Goal: Communication & Community: Answer question/provide support

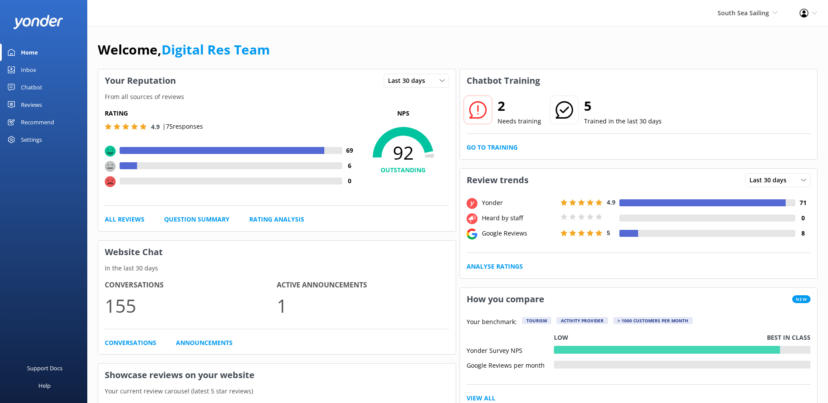
click at [24, 66] on div "Inbox" at bounding box center [28, 69] width 15 height 17
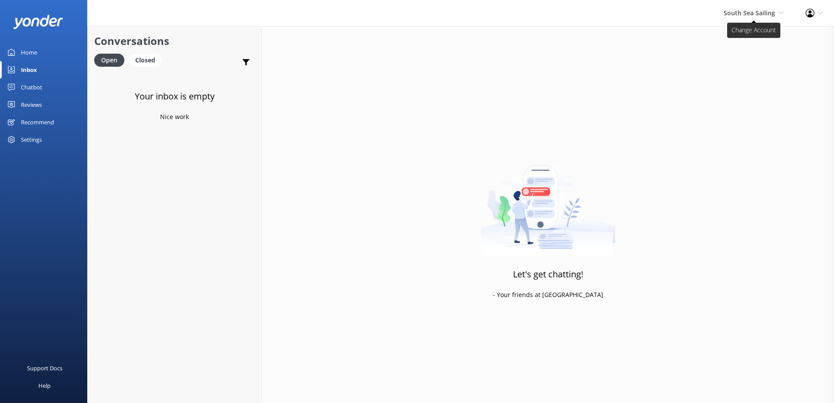
drag, startPoint x: 736, startPoint y: 7, endPoint x: 754, endPoint y: 14, distance: 18.6
click at [737, 7] on div "South Sea Sailing South Sea Sailing South Sea Cruises Malamala Beach Club Aweso…" at bounding box center [754, 13] width 82 height 26
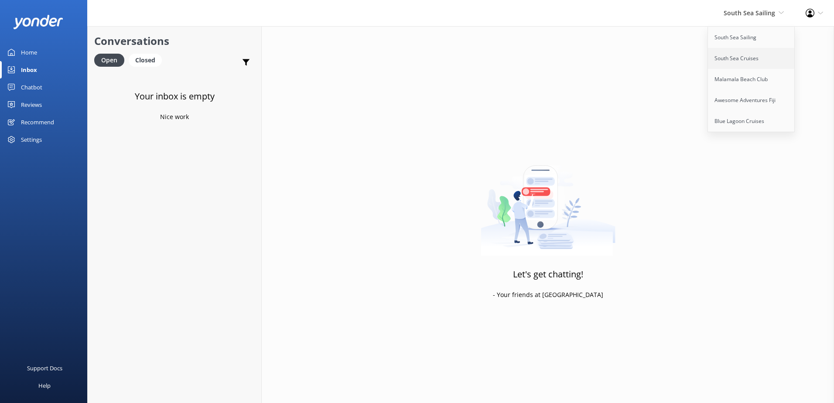
click at [762, 57] on link "South Sea Cruises" at bounding box center [751, 58] width 87 height 21
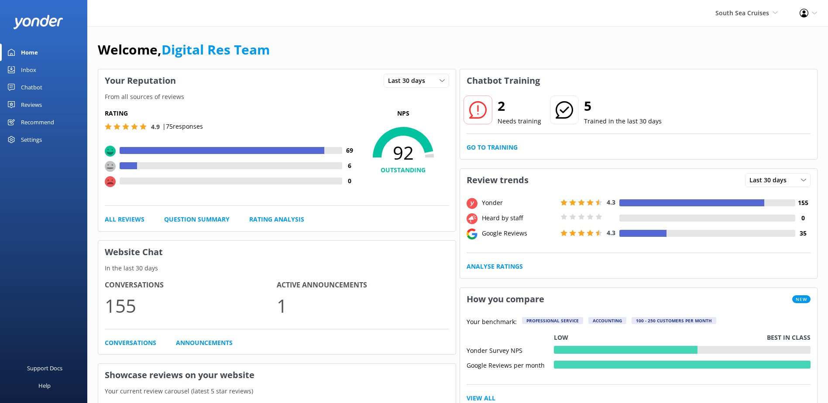
click at [33, 65] on div "Inbox" at bounding box center [28, 69] width 15 height 17
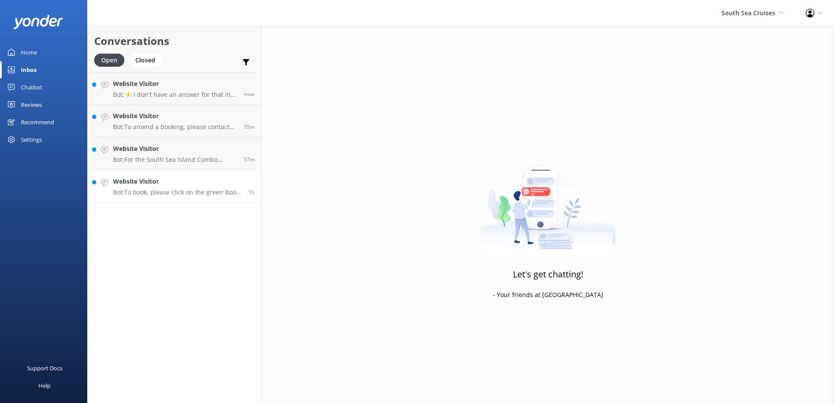
click at [175, 188] on div "Website Visitor Bot: To book, please click on the green Book Now button on our …" at bounding box center [177, 186] width 129 height 19
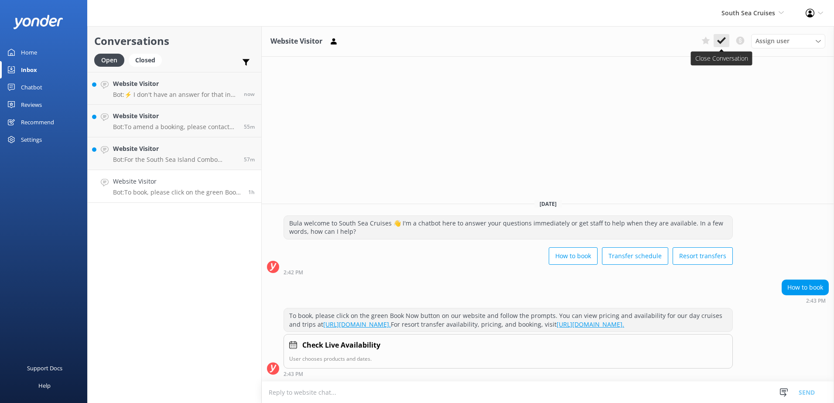
click at [720, 44] on icon at bounding box center [721, 40] width 9 height 9
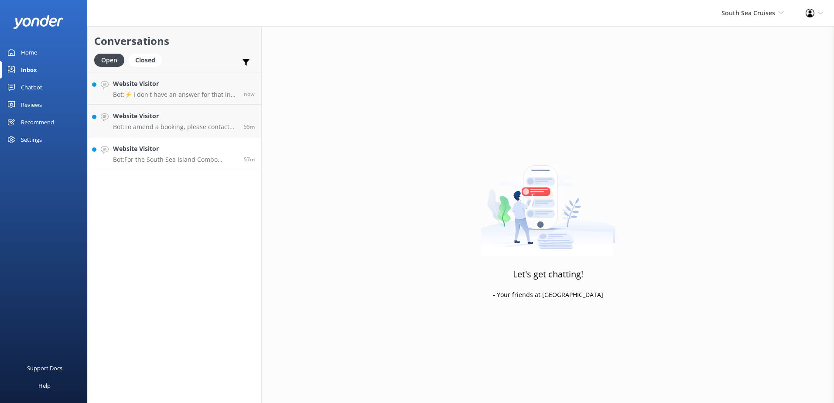
click at [171, 158] on p "Bot: For the South Sea Island Combo Cruise, the buffet lunch is provided on Sou…" at bounding box center [175, 160] width 124 height 8
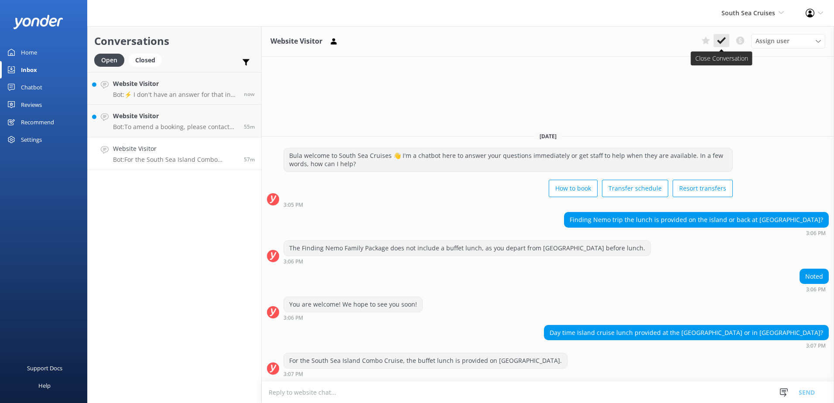
click at [722, 39] on icon at bounding box center [721, 40] width 9 height 9
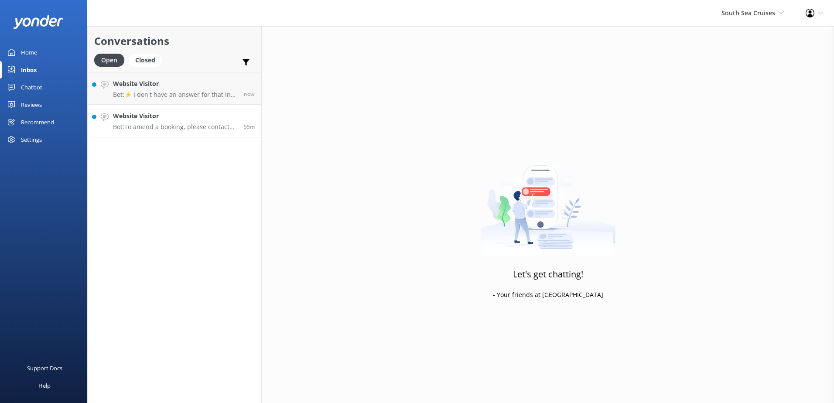
click at [197, 126] on p "Bot: To amend a booking, please contact our reservations team who will be able …" at bounding box center [175, 127] width 124 height 8
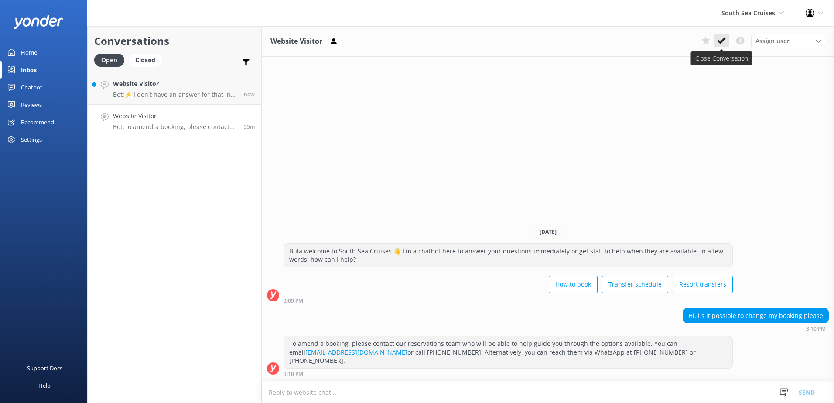
click at [727, 40] on button at bounding box center [722, 40] width 16 height 13
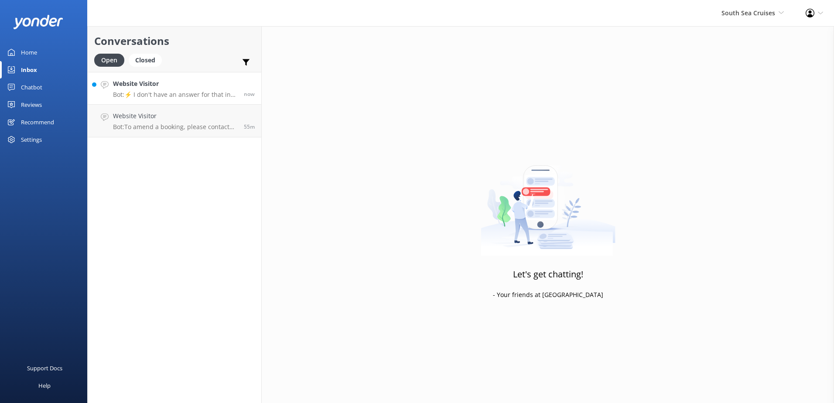
click at [227, 96] on p "Bot: ⚡ I don't have an answer for that in my knowledge base. Please try and rep…" at bounding box center [175, 95] width 124 height 8
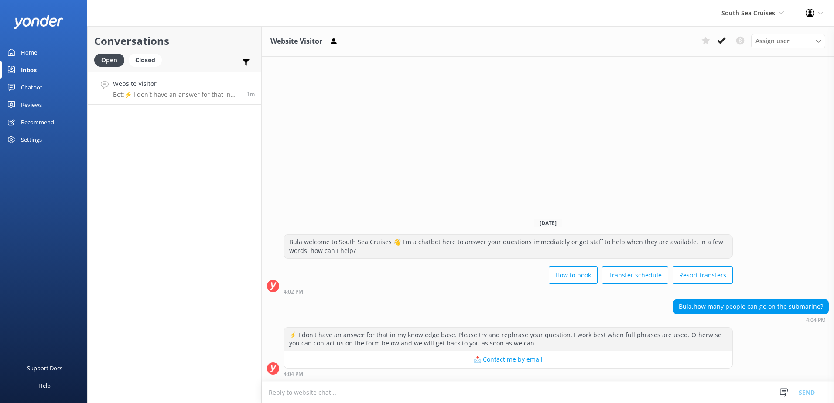
click at [329, 394] on textarea at bounding box center [548, 392] width 573 height 21
type textarea "Please note a maximum of 20pax can go on the submarine."
click at [806, 388] on button "Send" at bounding box center [807, 392] width 33 height 22
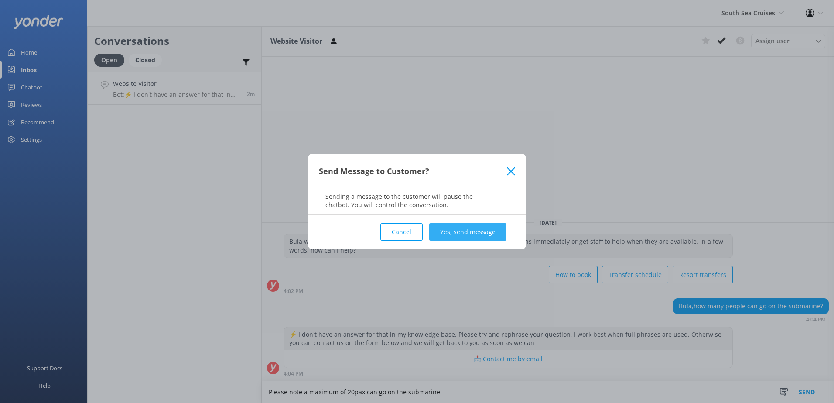
click at [482, 231] on button "Yes, send message" at bounding box center [467, 231] width 77 height 17
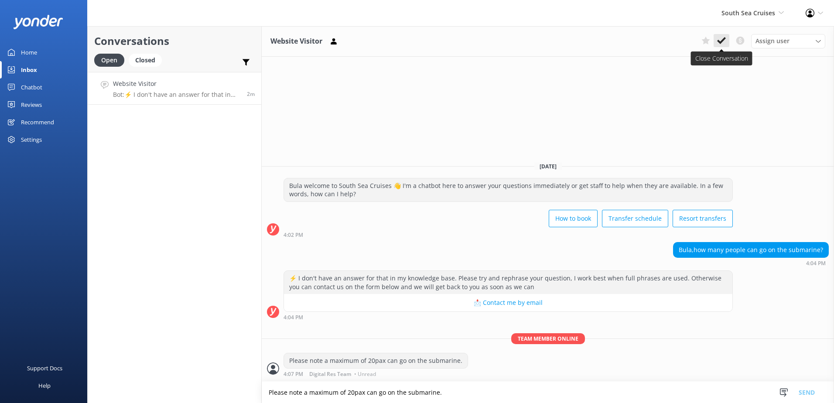
click at [722, 43] on icon at bounding box center [721, 40] width 9 height 9
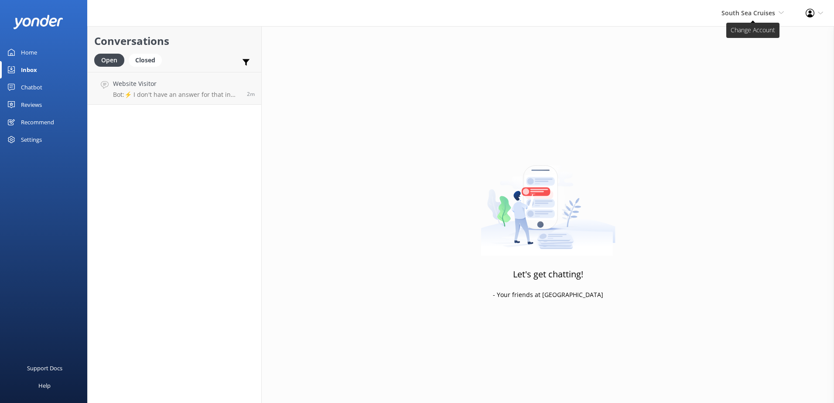
click at [749, 17] on span "South Sea Cruises" at bounding box center [749, 13] width 54 height 8
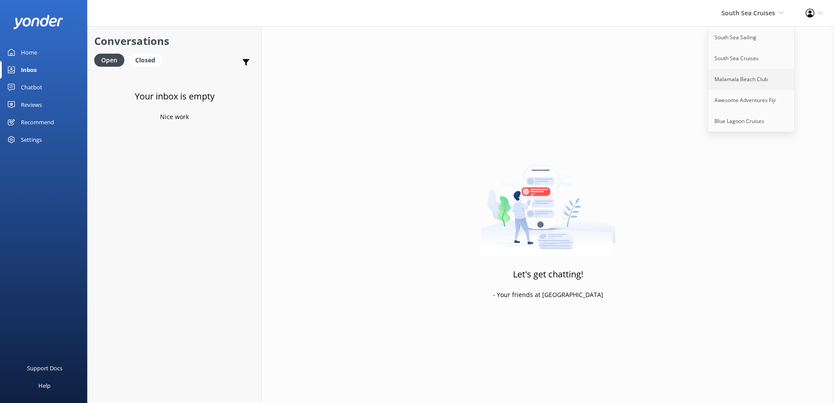
click at [752, 87] on link "Malamala Beach Club" at bounding box center [751, 79] width 87 height 21
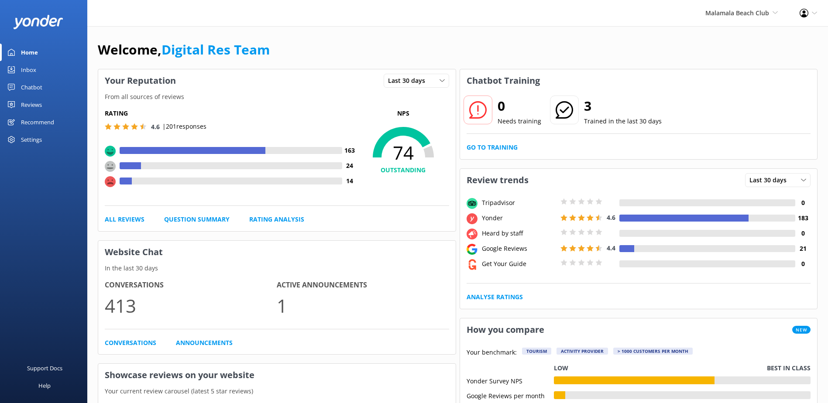
click at [28, 73] on div "Inbox" at bounding box center [28, 69] width 15 height 17
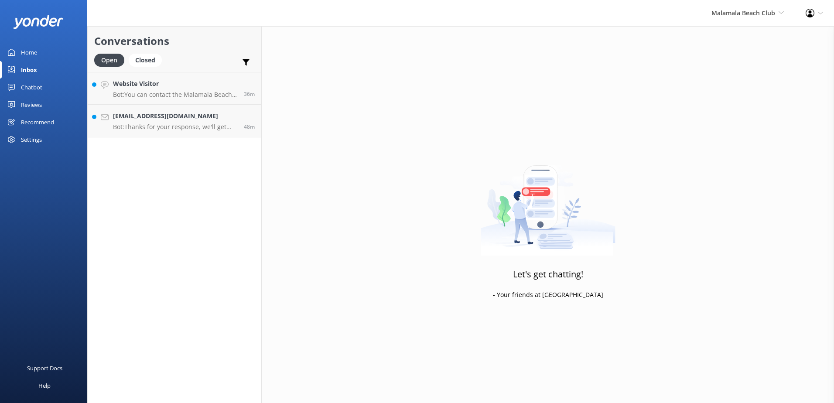
click at [149, 151] on div "Conversations Open Closed Important Converted Assigned to me Unassigned Website…" at bounding box center [174, 214] width 175 height 377
click at [161, 127] on p "Bot: Thanks for your response, we'll get back to you as soon as we can during o…" at bounding box center [175, 127] width 124 height 8
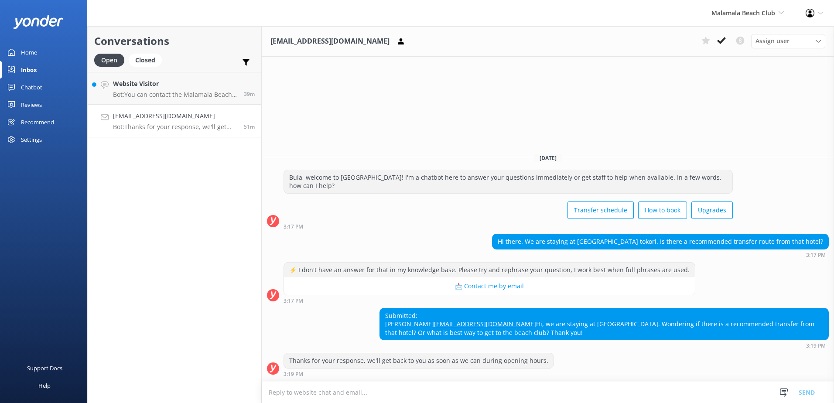
click at [367, 394] on textarea at bounding box center [548, 392] width 573 height 21
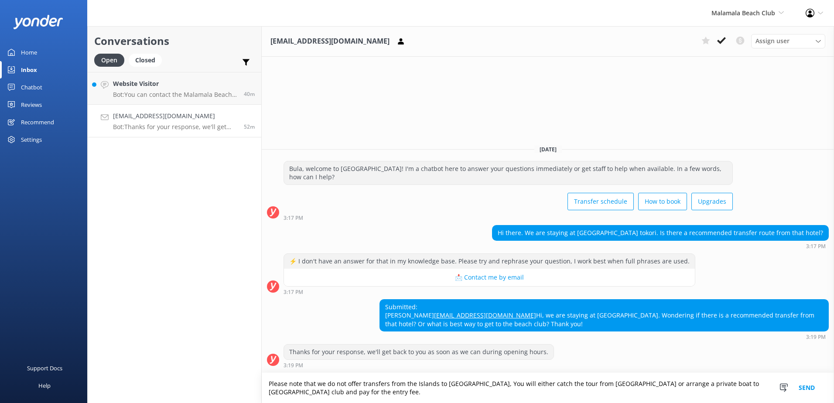
type textarea "Please note that we do not offer transfers from the Islands to [GEOGRAPHIC_DATA…"
click at [821, 390] on button "Send" at bounding box center [807, 388] width 33 height 30
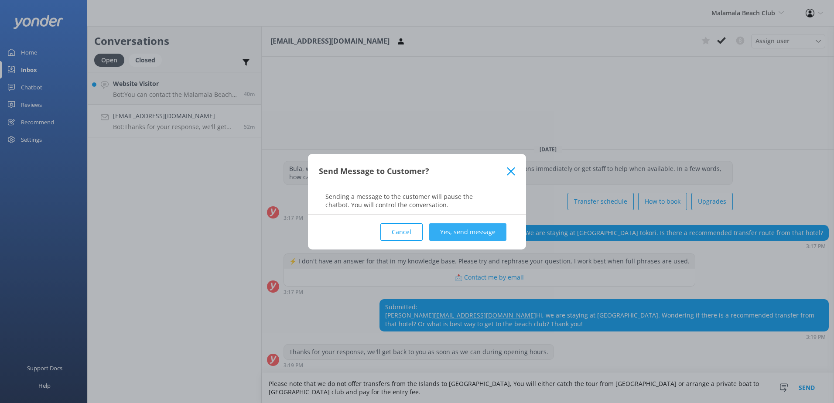
click at [454, 236] on button "Yes, send message" at bounding box center [467, 231] width 77 height 17
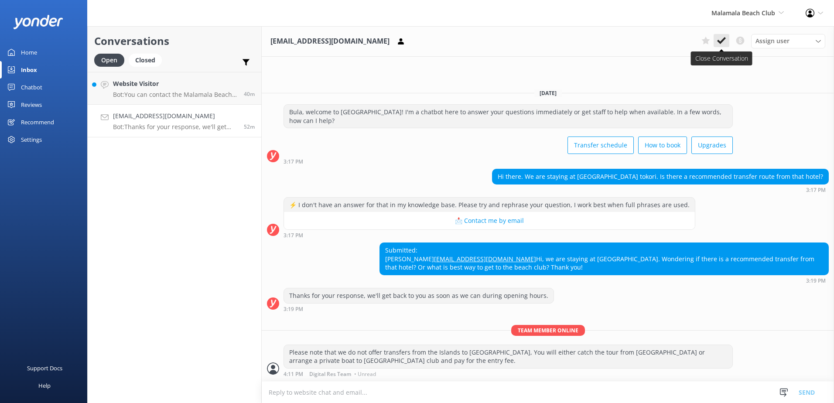
click at [720, 41] on icon at bounding box center [721, 40] width 9 height 9
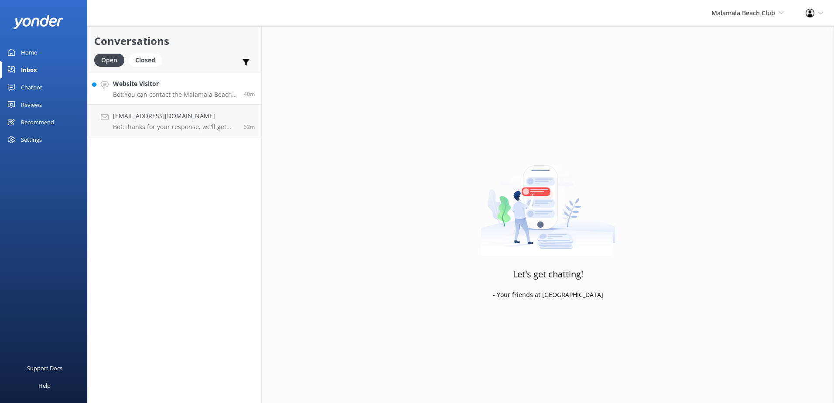
click at [201, 93] on p "Bot: You can contact the Malamala Beach Club team by calling [PHONE_NUMBER] or …" at bounding box center [175, 95] width 124 height 8
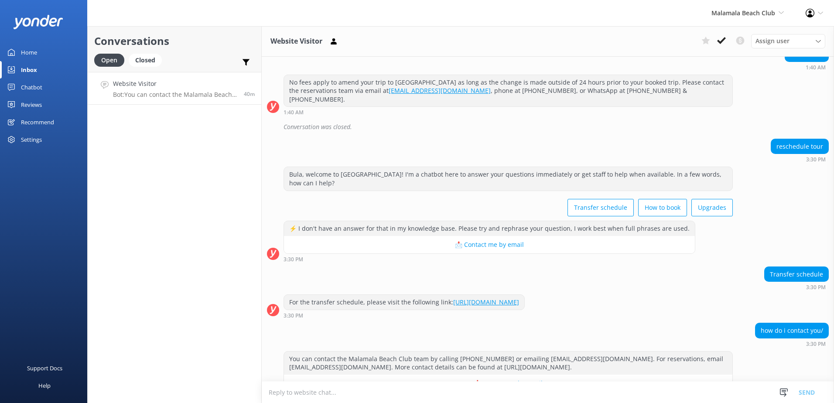
scroll to position [341, 0]
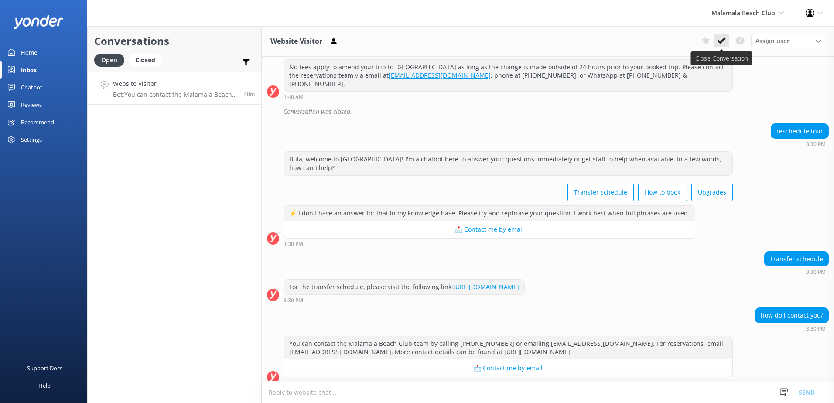
click at [723, 42] on use at bounding box center [721, 40] width 9 height 7
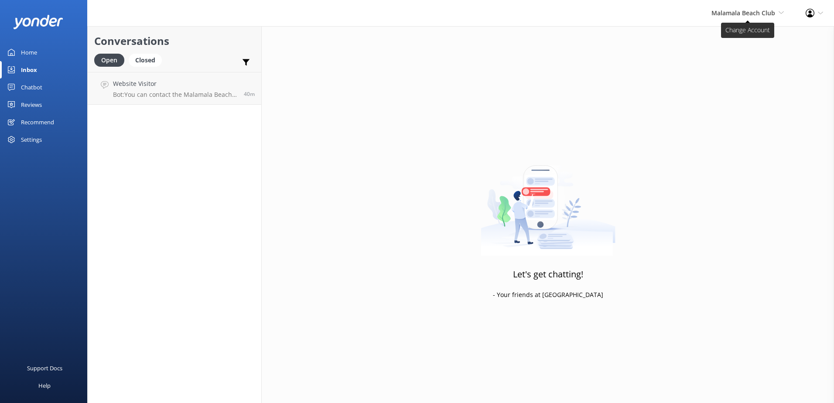
click at [743, 12] on span "Malamala Beach Club" at bounding box center [744, 13] width 64 height 8
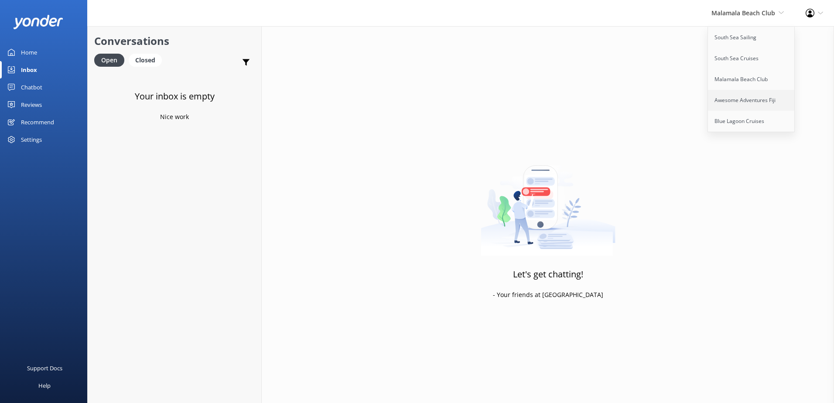
click at [729, 96] on link "Awesome Adventures Fiji" at bounding box center [751, 100] width 87 height 21
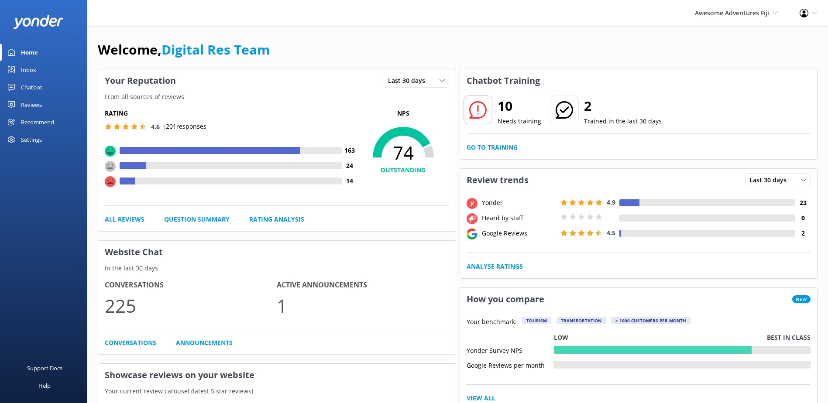
click at [32, 70] on div "Inbox" at bounding box center [28, 69] width 15 height 17
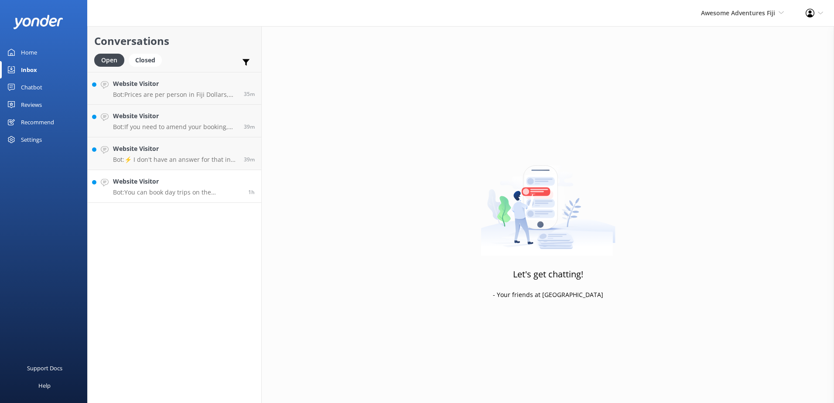
click at [164, 188] on div "Website Visitor Bot: You can book day trips on the catamaran by visiting this l…" at bounding box center [177, 186] width 129 height 19
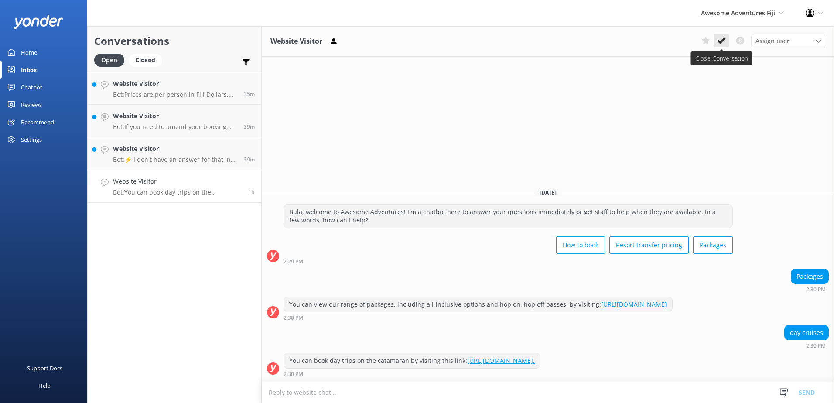
click at [720, 42] on use at bounding box center [721, 40] width 9 height 7
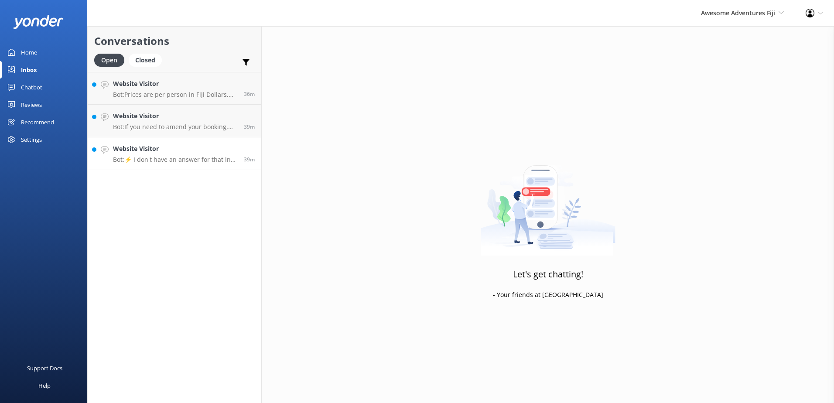
click at [161, 154] on div "Website Visitor Bot: ⚡ I don't have an answer for that in my knowledge base. Pl…" at bounding box center [175, 153] width 124 height 19
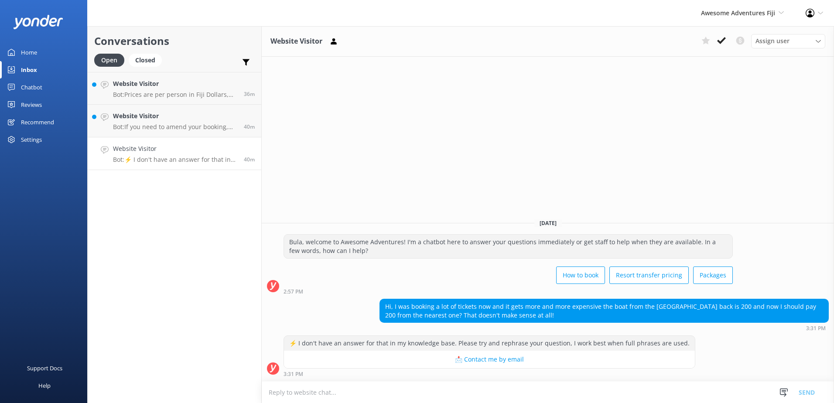
click at [799, 174] on div "Website Visitor Assign user [PERSON_NAME] [PERSON_NAME] Digital Res Team [PERSO…" at bounding box center [548, 214] width 573 height 377
click at [423, 389] on textarea at bounding box center [548, 392] width 573 height 21
paste textarea "You can contact our team on the following contacts listed below * E-mail: [EMAI…"
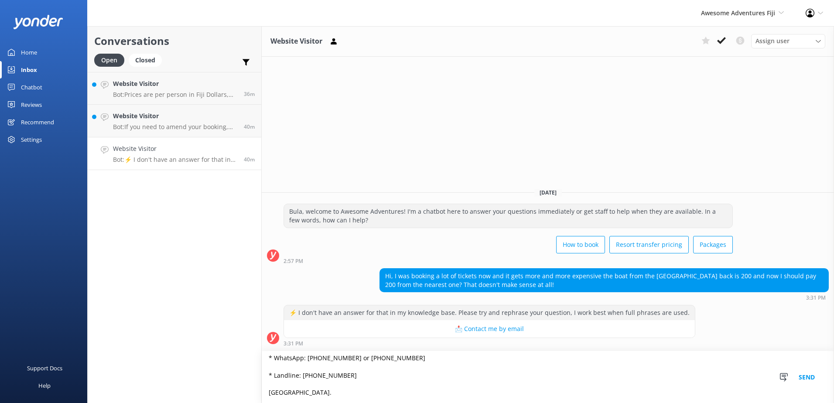
type textarea "You can contact our team on the following contacts listed below * E-mail: [EMAI…"
click at [804, 374] on button "Send" at bounding box center [807, 377] width 33 height 52
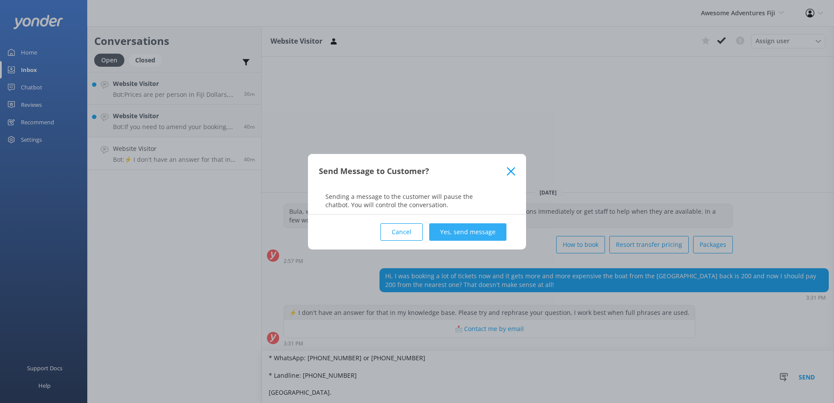
click at [481, 229] on button "Yes, send message" at bounding box center [467, 231] width 77 height 17
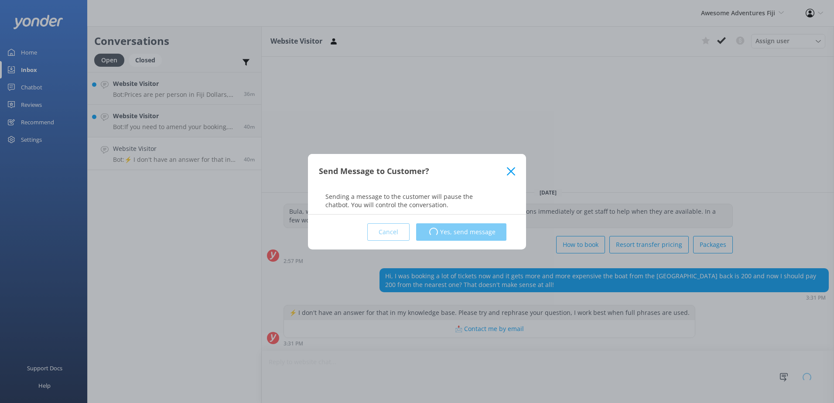
scroll to position [0, 0]
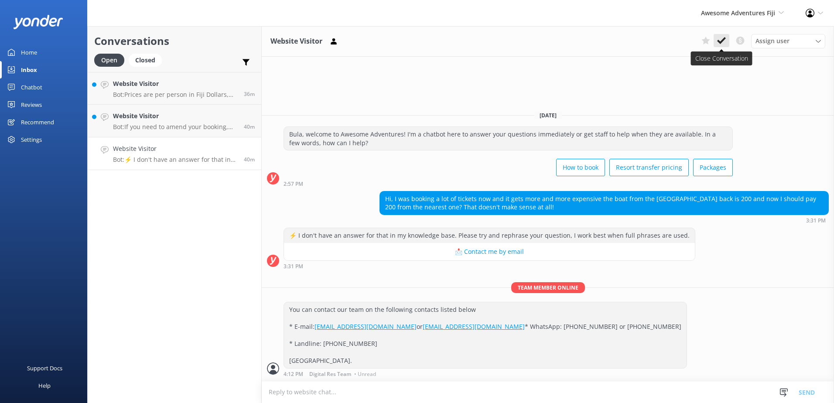
click at [721, 37] on icon at bounding box center [721, 40] width 9 height 9
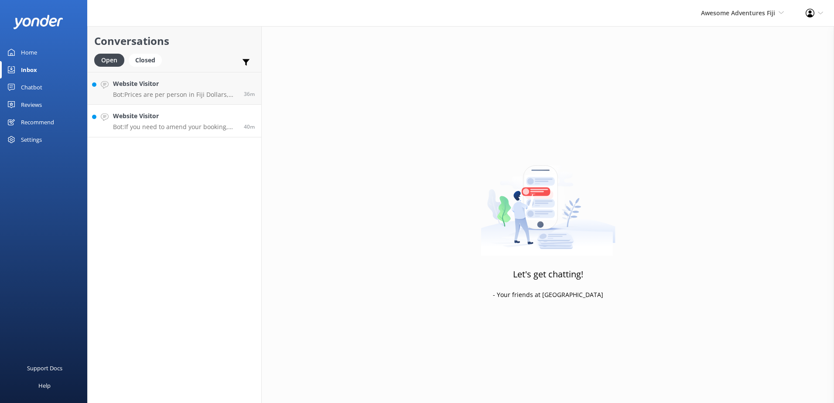
click at [212, 133] on link "Website Visitor Bot: If you need to amend your booking, please contact the team…" at bounding box center [175, 121] width 174 height 33
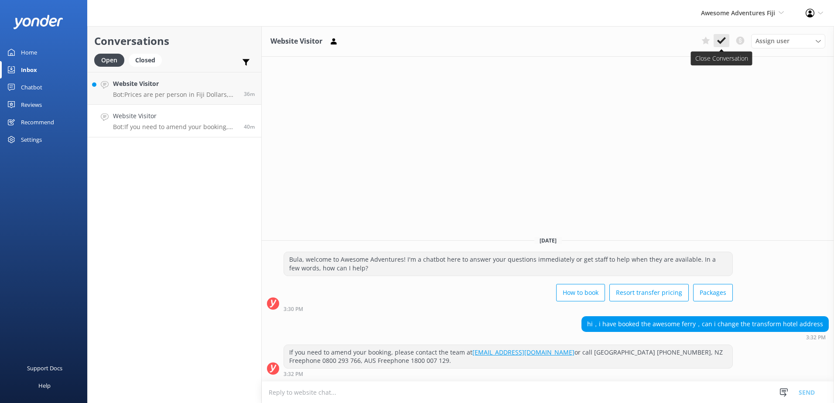
click at [725, 40] on icon at bounding box center [721, 40] width 9 height 9
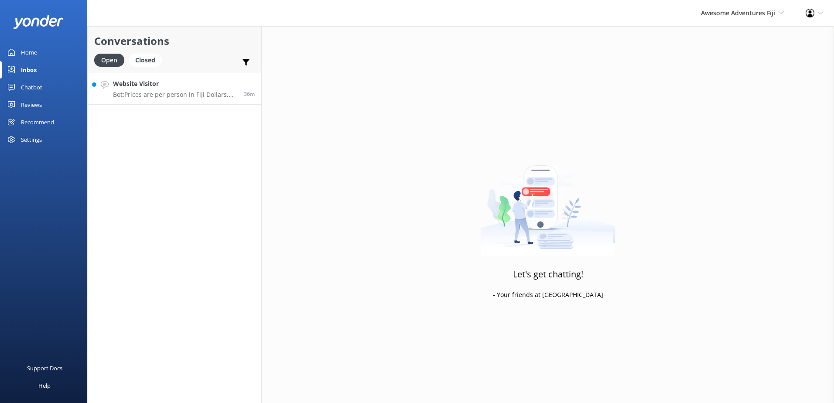
click at [162, 100] on link "Website Visitor Bot: Prices are per person in [GEOGRAPHIC_DATA] Dollars, and an…" at bounding box center [175, 88] width 174 height 33
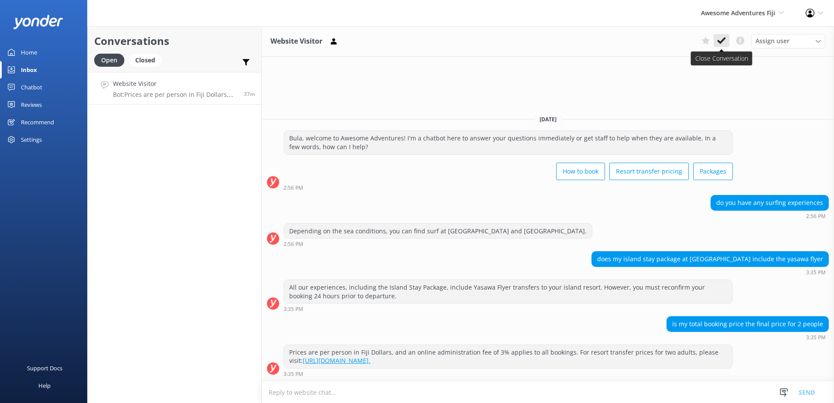
click at [723, 38] on icon at bounding box center [721, 40] width 9 height 9
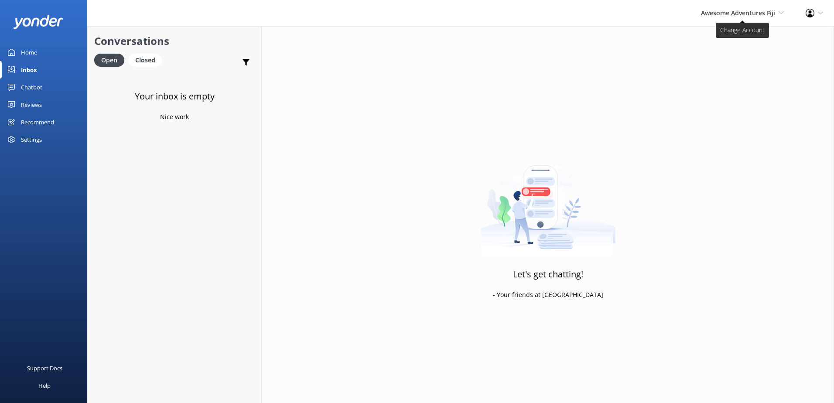
click at [736, 16] on span "Awesome Adventures Fiji" at bounding box center [738, 13] width 74 height 8
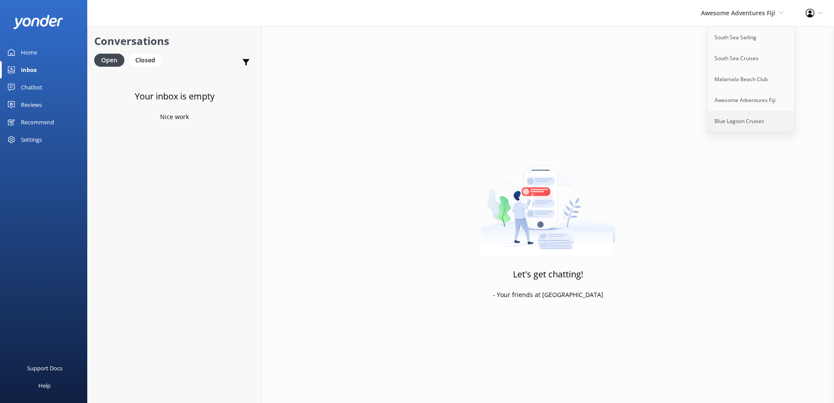
click at [731, 117] on link "Blue Lagoon Cruises" at bounding box center [751, 121] width 87 height 21
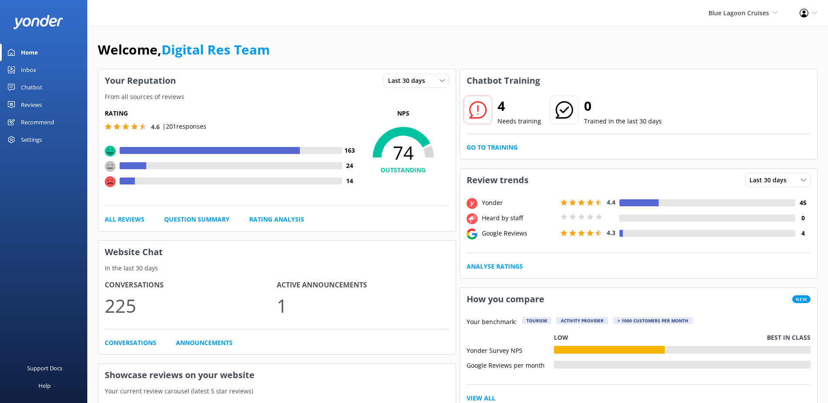
click at [24, 68] on div "Inbox" at bounding box center [28, 69] width 15 height 17
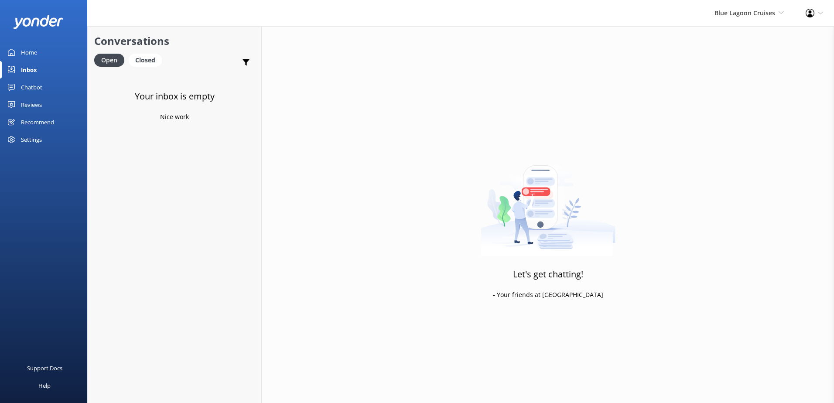
click at [716, 3] on div "Blue Lagoon Cruises South Sea Sailing South Sea Cruises Malamala Beach Club Awe…" at bounding box center [749, 13] width 91 height 26
click at [725, 9] on div "Blue Lagoon Cruises South Sea Sailing South Sea Cruises Malamala Beach Club Awe…" at bounding box center [749, 13] width 91 height 26
drag, startPoint x: 725, startPoint y: 9, endPoint x: 705, endPoint y: 14, distance: 20.1
click at [697, 13] on div "Blue Lagoon Cruises South Sea Sailing South Sea Cruises Malamala Beach Club Awe…" at bounding box center [417, 13] width 834 height 26
click at [727, 14] on span "Blue Lagoon Cruises" at bounding box center [745, 13] width 61 height 8
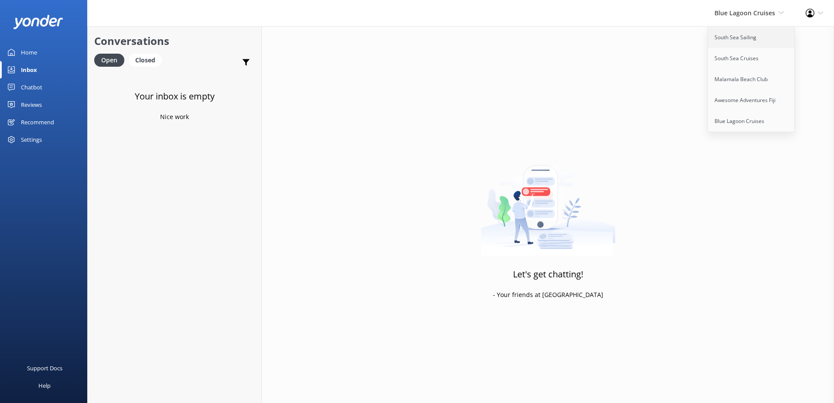
click at [735, 34] on link "South Sea Sailing" at bounding box center [751, 37] width 87 height 21
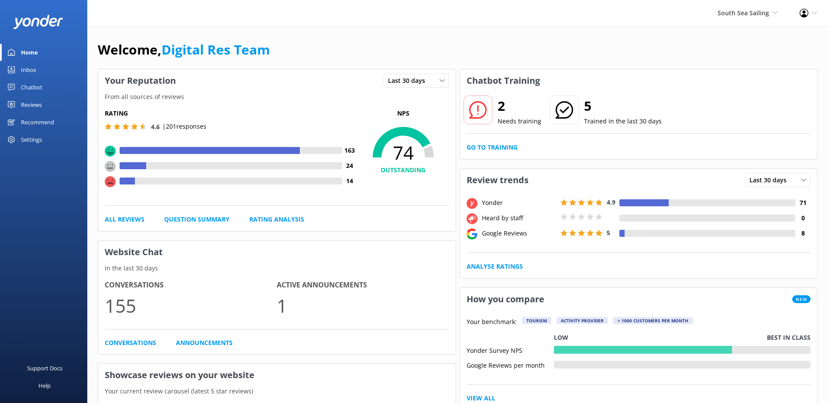
click at [45, 71] on link "Inbox" at bounding box center [43, 69] width 87 height 17
